Goal: Information Seeking & Learning: Learn about a topic

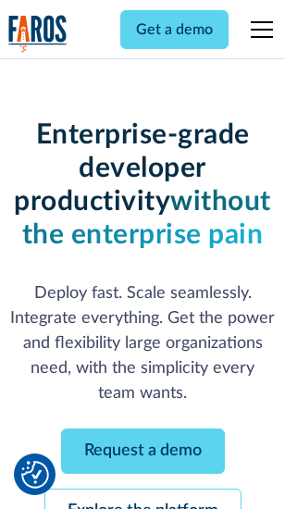
scroll to position [196, 0]
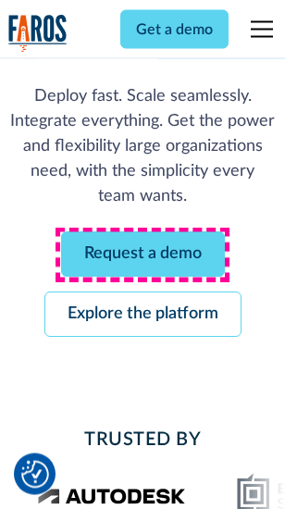
click at [143, 256] on link "Request a demo" at bounding box center [143, 255] width 164 height 45
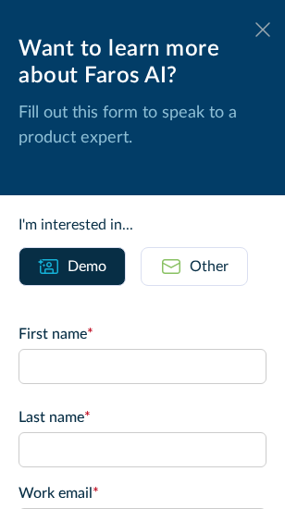
scroll to position [0, 0]
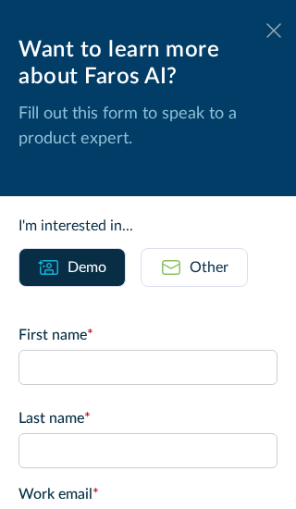
click at [267, 31] on icon at bounding box center [274, 30] width 15 height 14
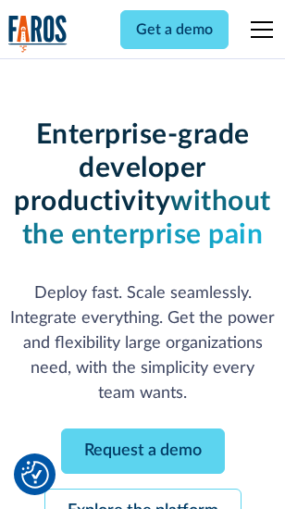
scroll to position [257, 0]
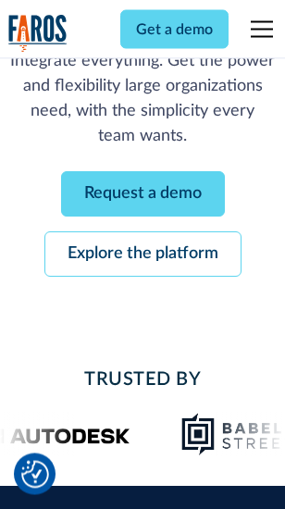
click at [143, 256] on link "Explore the platform" at bounding box center [142, 255] width 197 height 45
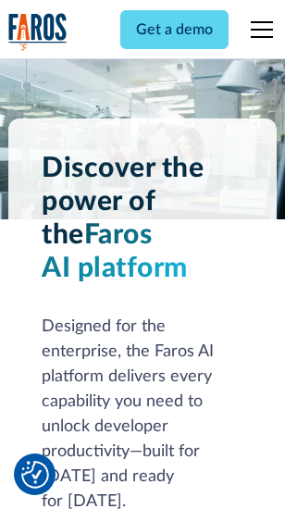
scroll to position [14112, 0]
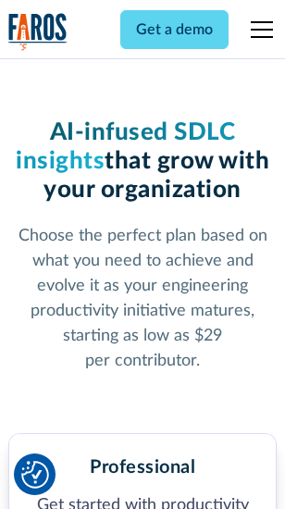
scroll to position [2937, 0]
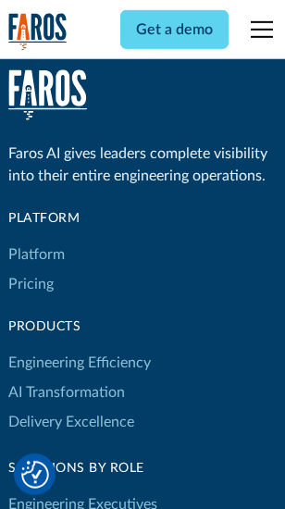
click at [36, 255] on link "Platform" at bounding box center [36, 255] width 57 height 30
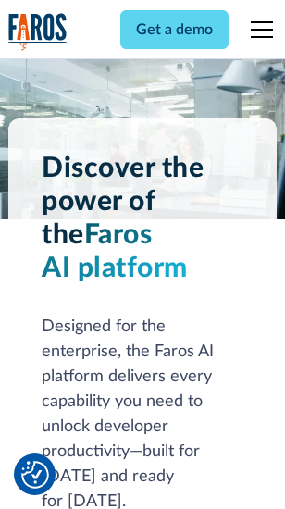
scroll to position [14707, 0]
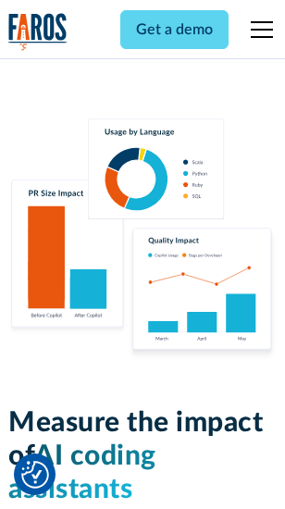
scroll to position [11565, 0]
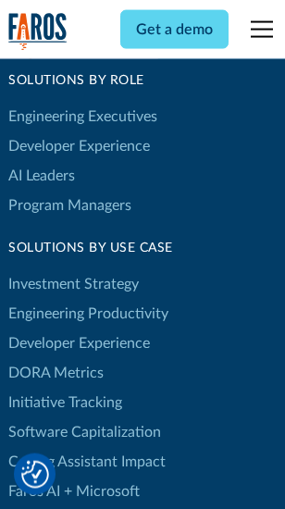
click at [56, 358] on link "DORA Metrics" at bounding box center [55, 373] width 95 height 30
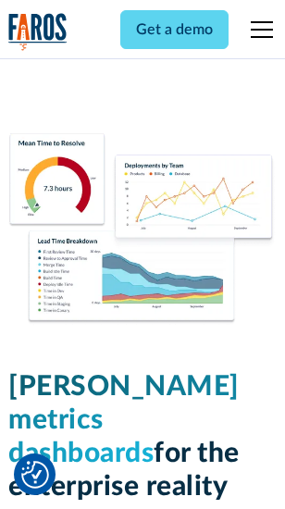
scroll to position [8202, 0]
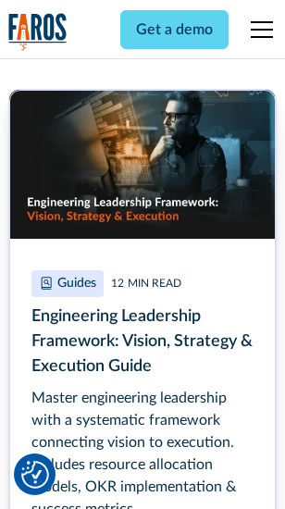
scroll to position [8483, 0]
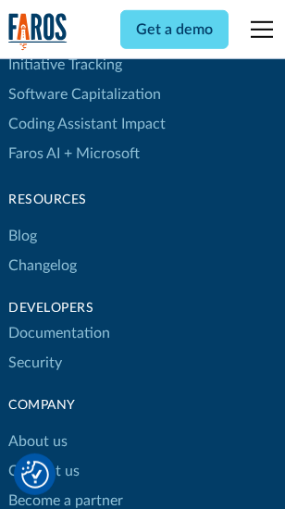
click at [43, 255] on link "Changelog" at bounding box center [42, 266] width 69 height 30
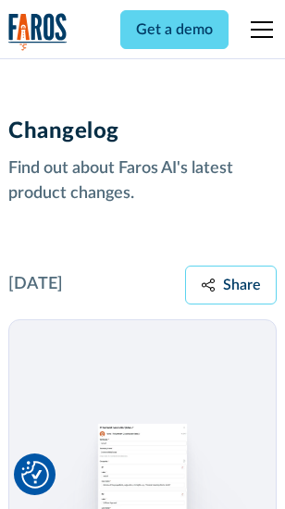
scroll to position [22717, 0]
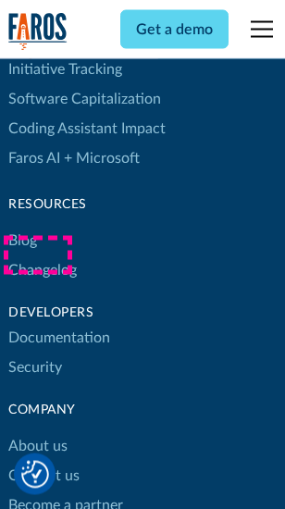
click at [37, 433] on link "About us" at bounding box center [37, 448] width 59 height 30
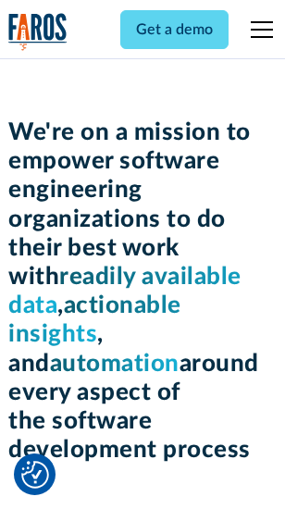
scroll to position [6407, 0]
